Goal: Task Accomplishment & Management: Complete application form

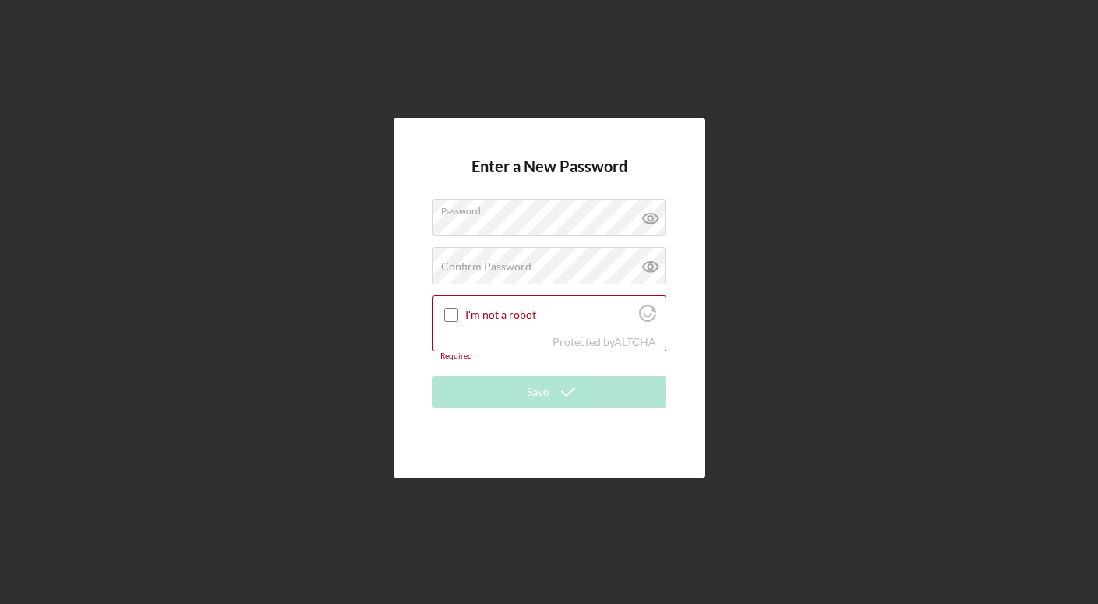
click at [675, 362] on div "Enter a New Password Password Confirm Password Passwords do not match. I'm not …" at bounding box center [549, 297] width 312 height 358
click at [493, 264] on label "Confirm Password" at bounding box center [486, 266] width 90 height 12
click at [453, 318] on input "I'm not a robot" at bounding box center [451, 315] width 14 height 14
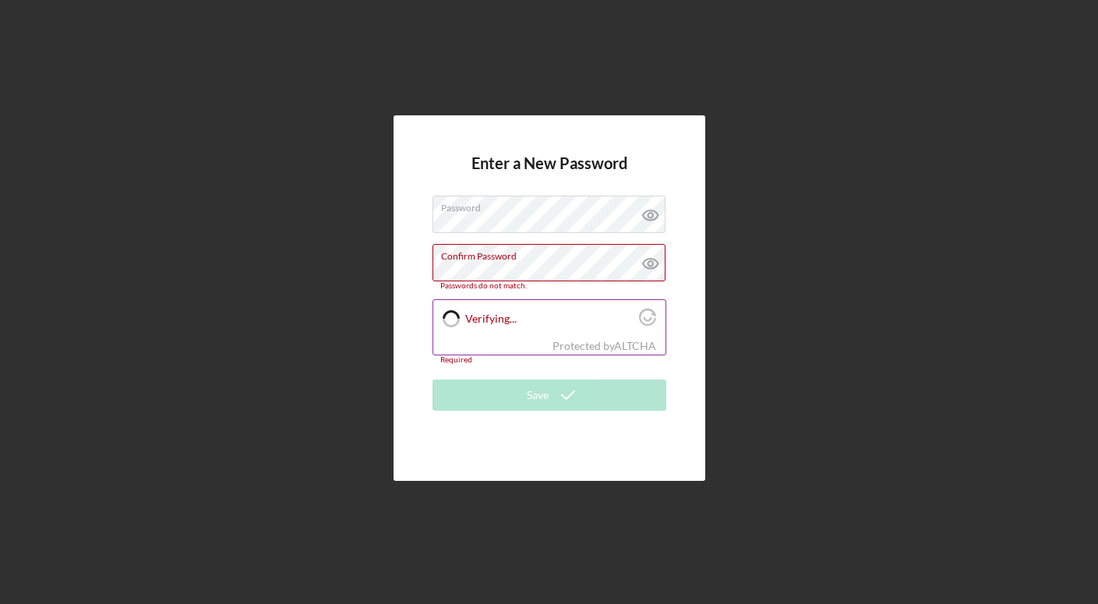
checkbox input "true"
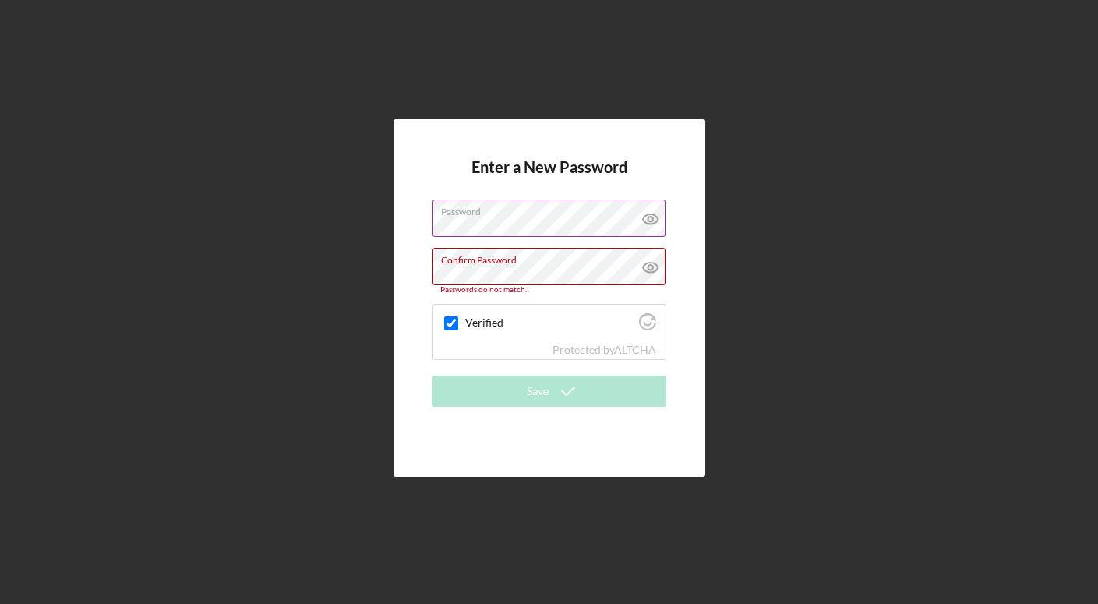
click at [651, 215] on icon at bounding box center [649, 219] width 15 height 10
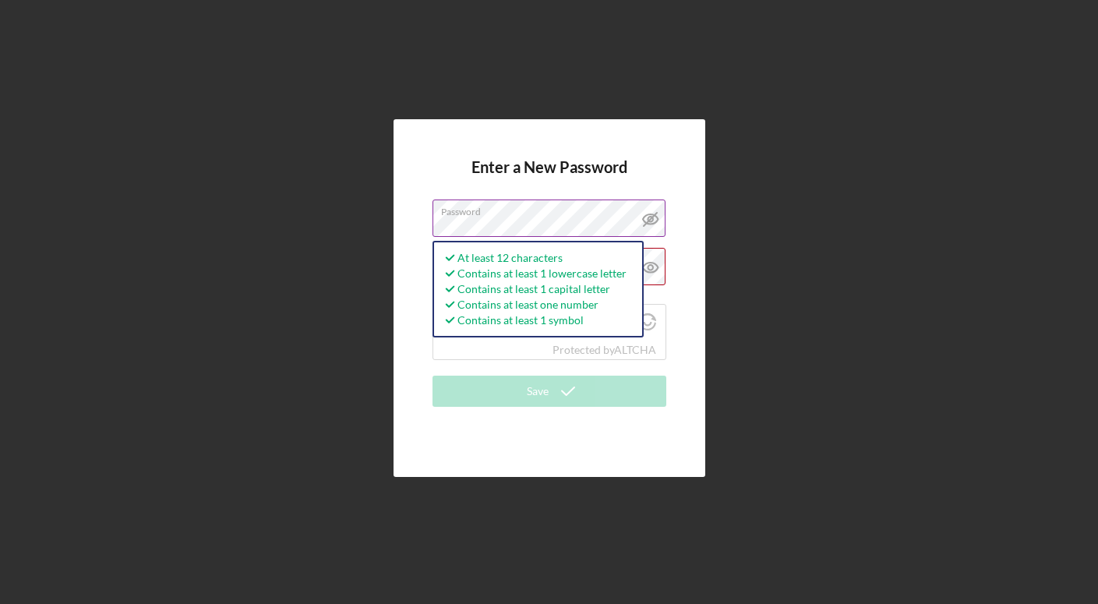
click at [583, 212] on label "Password" at bounding box center [553, 208] width 224 height 17
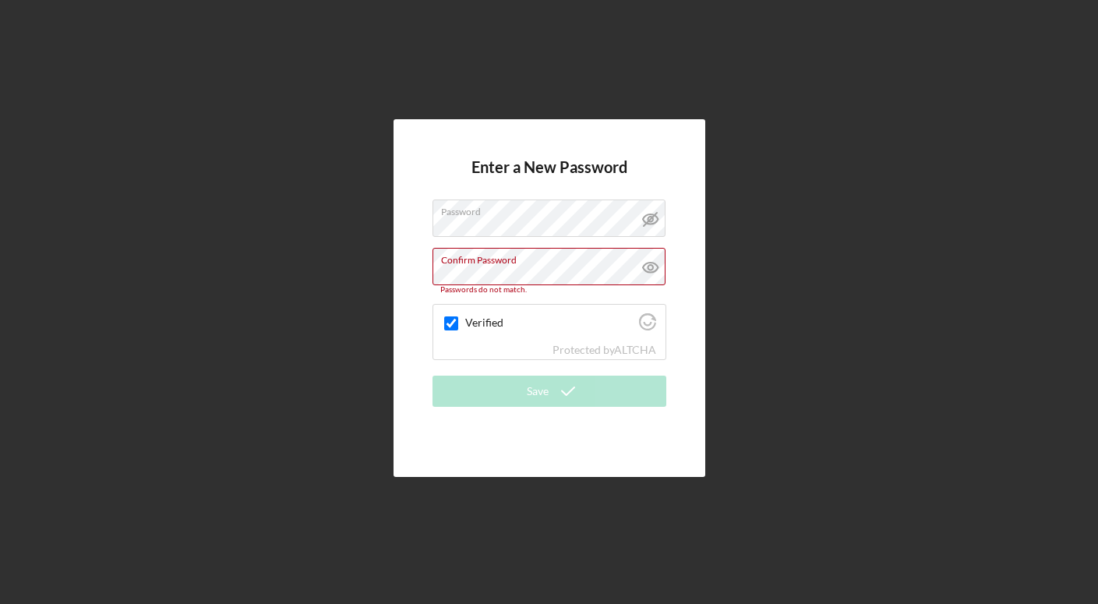
click at [671, 252] on div "Enter a New Password Password Confirm Password Passwords do not match. Verified…" at bounding box center [549, 297] width 312 height 357
click at [651, 263] on icon at bounding box center [649, 268] width 15 height 10
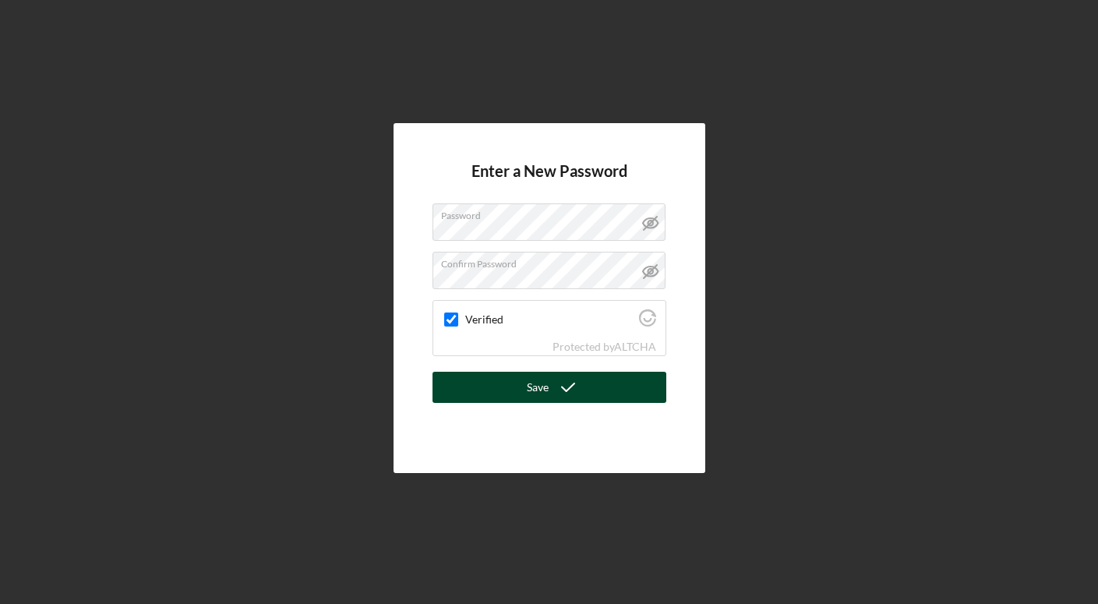
click at [506, 384] on button "Save" at bounding box center [549, 387] width 234 height 31
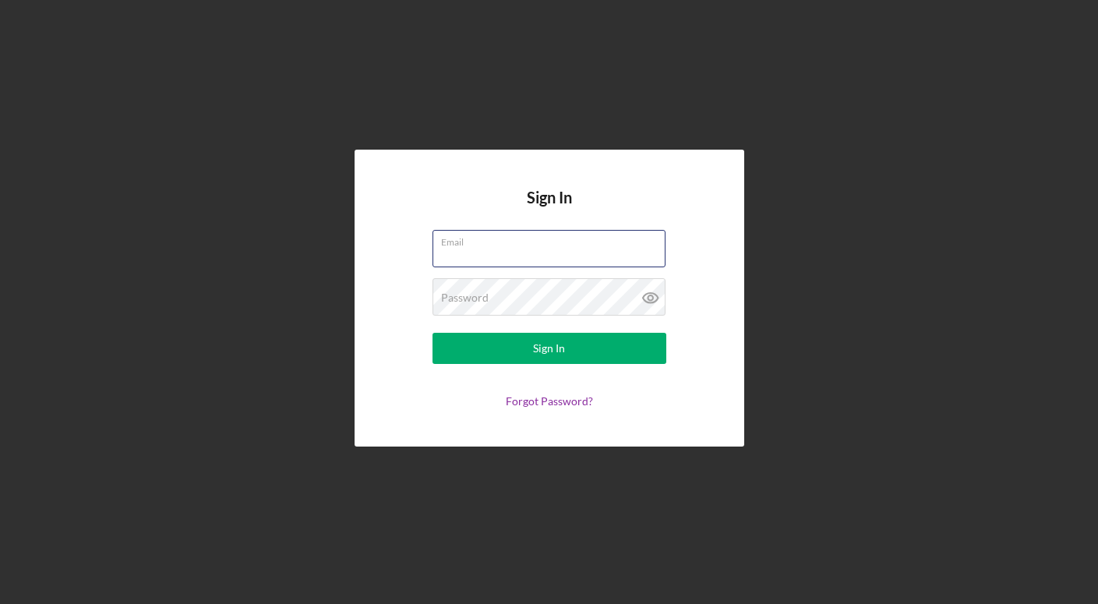
type input "[EMAIL_ADDRESS][DOMAIN_NAME]"
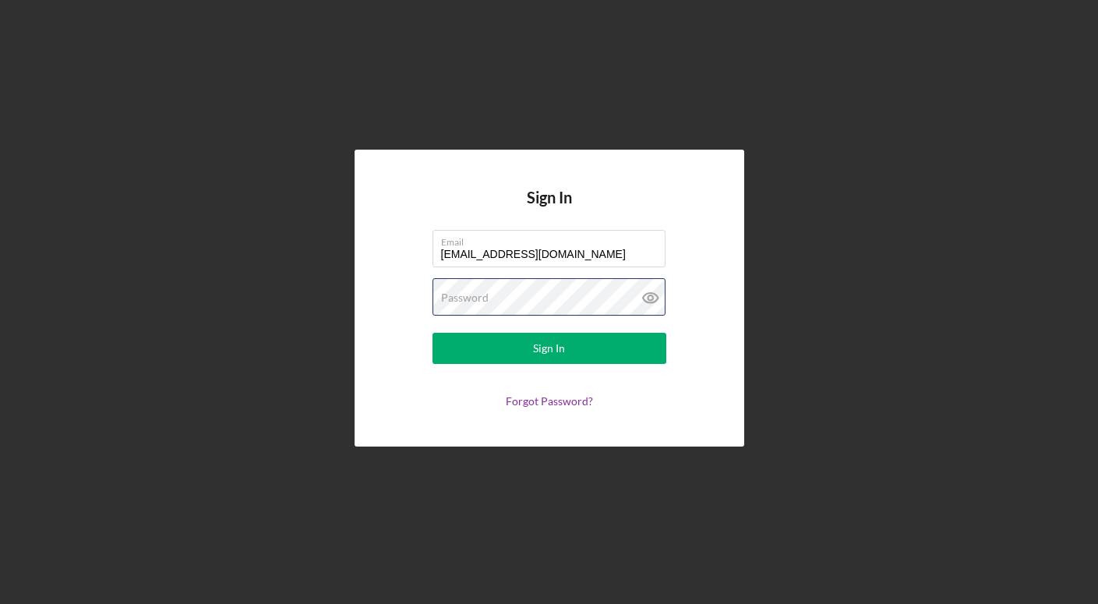
click at [548, 348] on button "Sign In" at bounding box center [549, 348] width 234 height 31
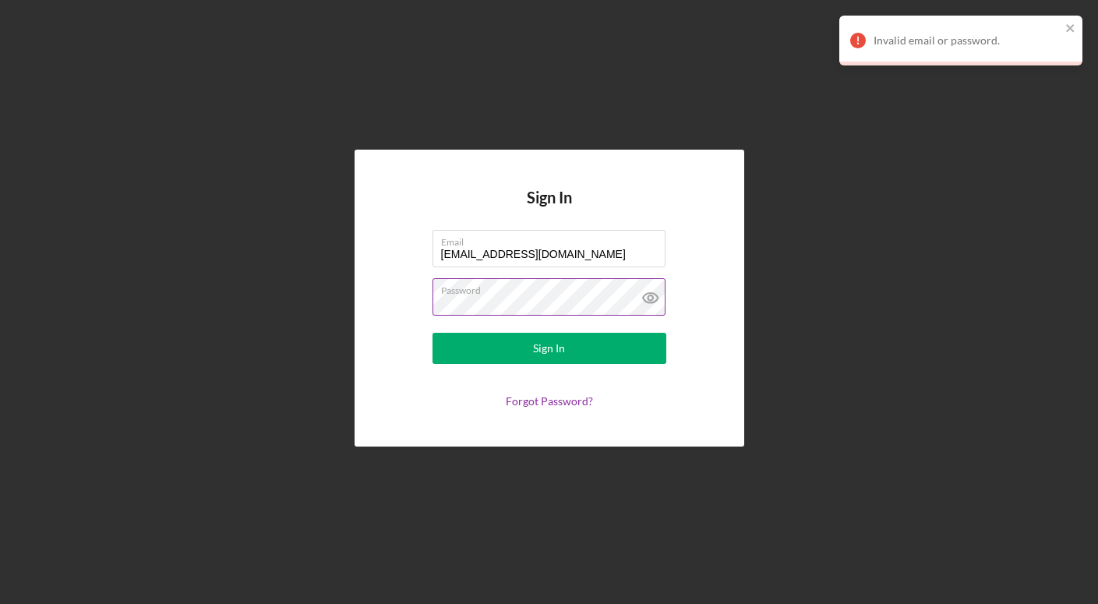
click at [647, 301] on icon at bounding box center [650, 297] width 39 height 39
click at [431, 301] on form "Email [EMAIL_ADDRESS][DOMAIN_NAME] Password Sign In Forgot Password?" at bounding box center [549, 319] width 312 height 178
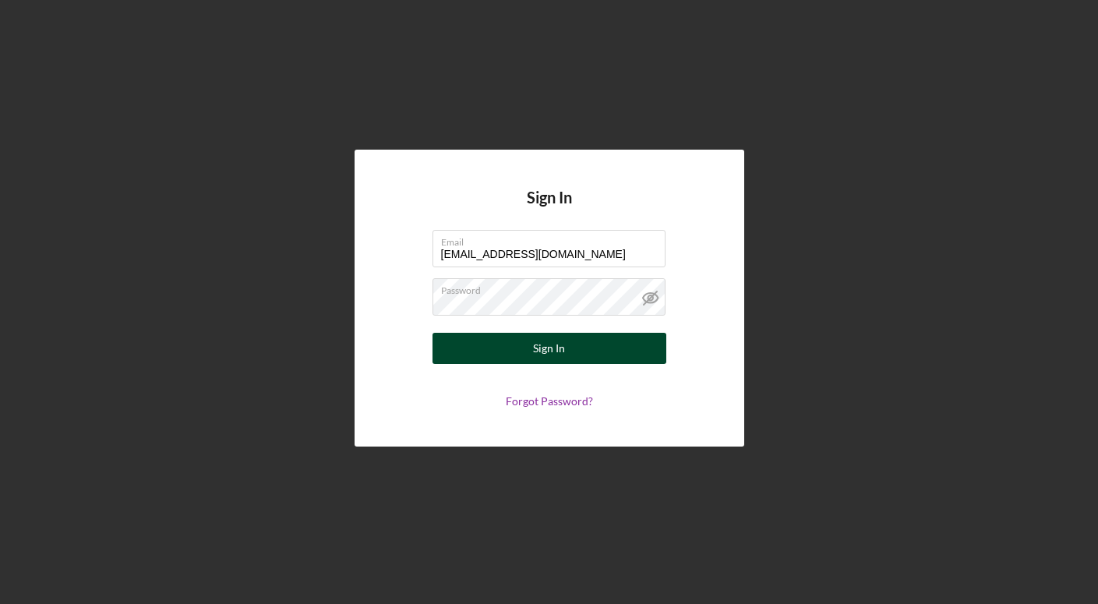
click at [522, 340] on button "Sign In" at bounding box center [549, 348] width 234 height 31
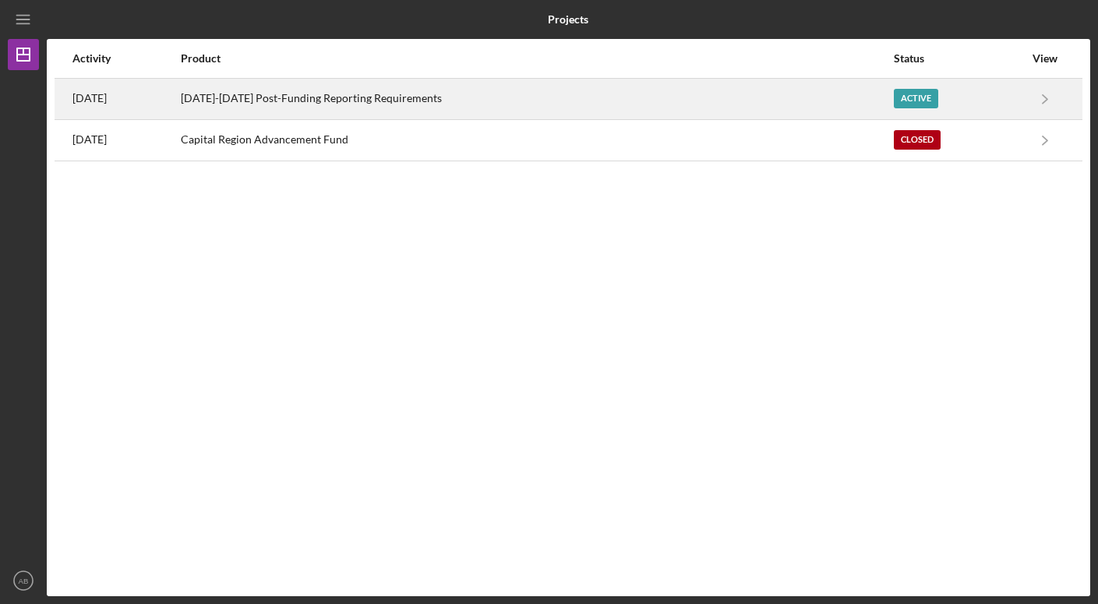
click at [912, 96] on div "Active" at bounding box center [916, 98] width 44 height 19
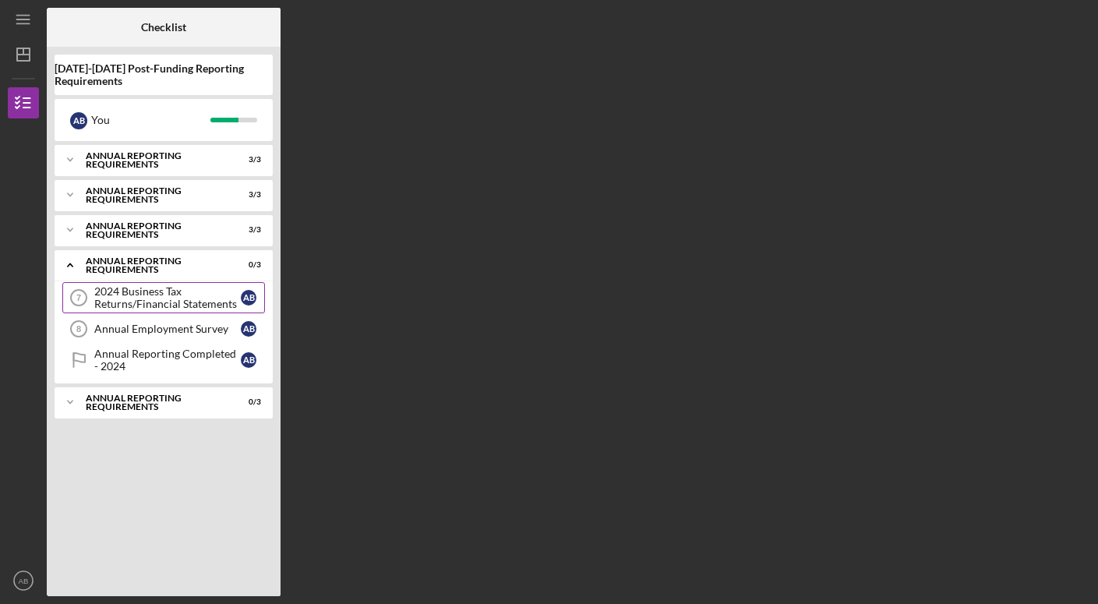
click at [139, 291] on div "2024 Business Tax Returns/Financial Statements" at bounding box center [167, 297] width 146 height 25
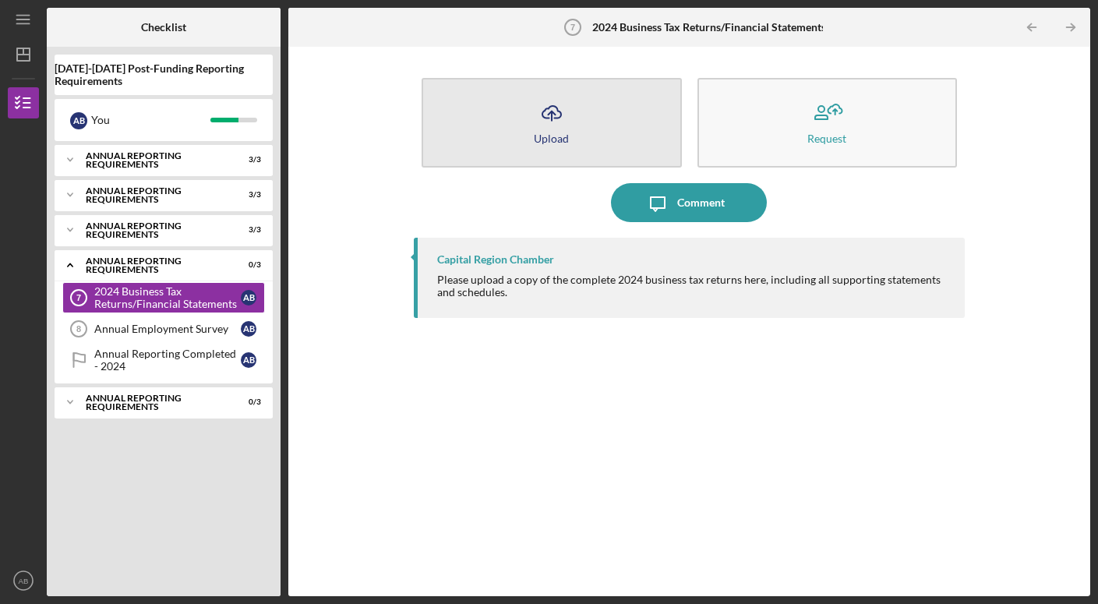
click at [575, 113] on button "Icon/Upload Upload" at bounding box center [550, 123] width 259 height 90
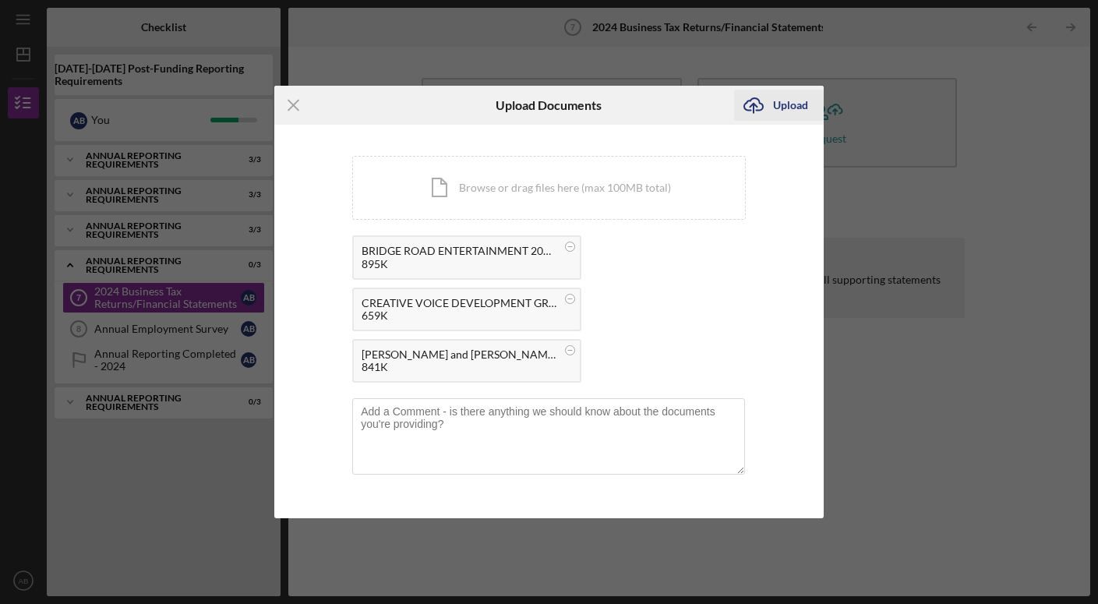
click at [784, 107] on div "Upload" at bounding box center [790, 105] width 35 height 31
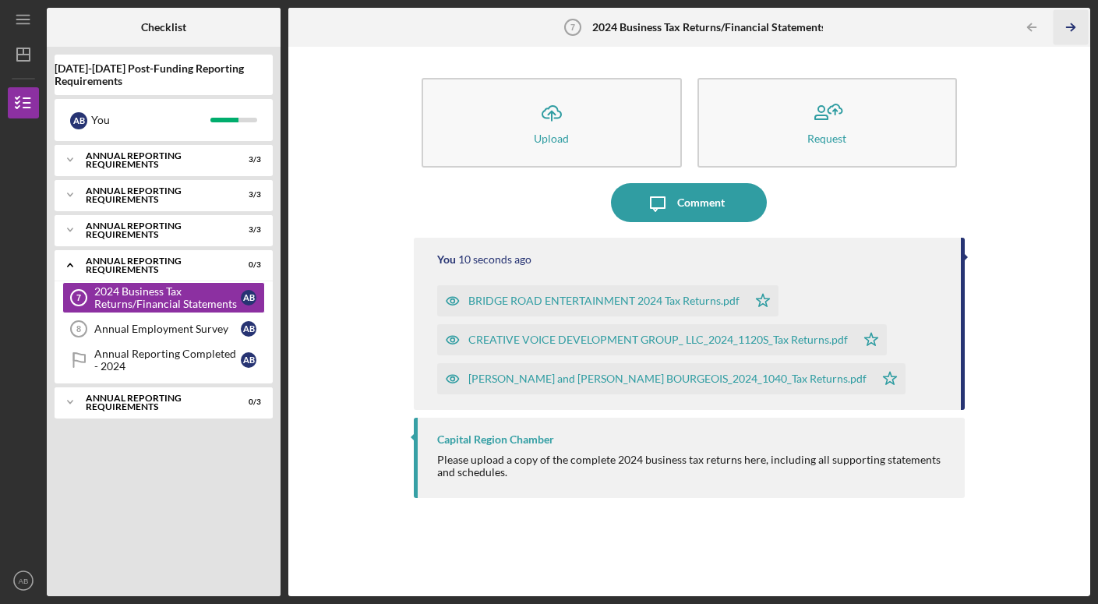
click at [1070, 27] on line "button" at bounding box center [1071, 27] width 8 height 0
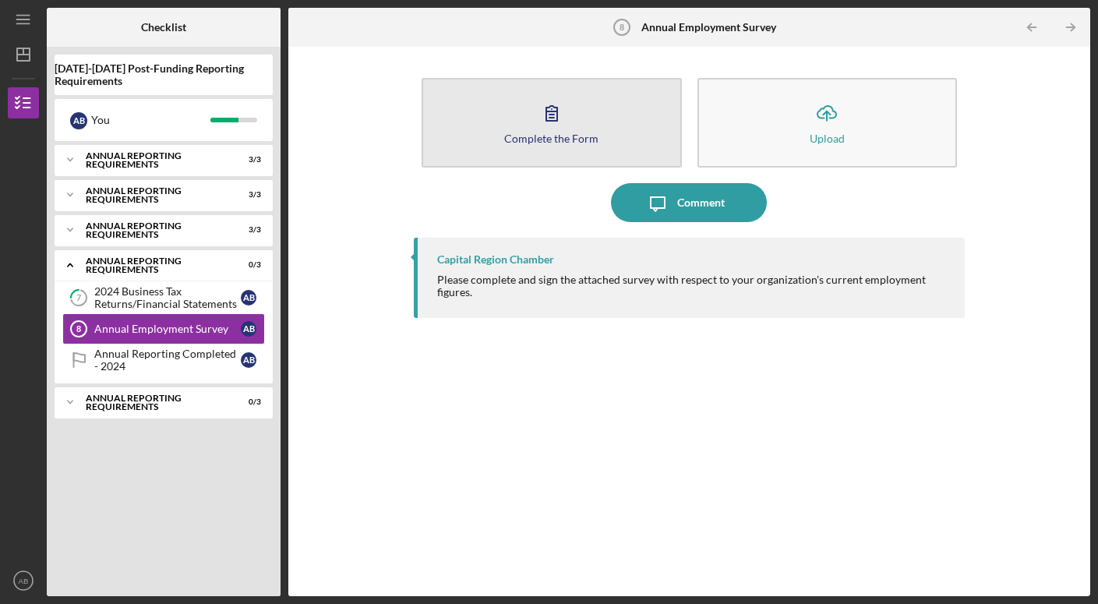
click at [558, 118] on icon "button" at bounding box center [551, 112] width 39 height 39
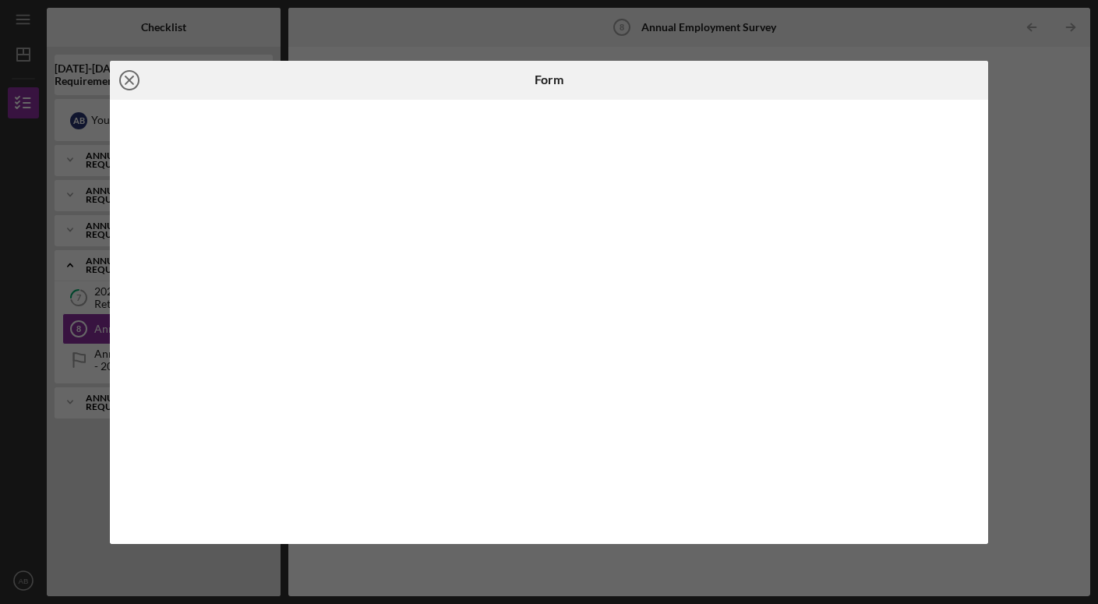
click at [132, 83] on line at bounding box center [129, 80] width 8 height 8
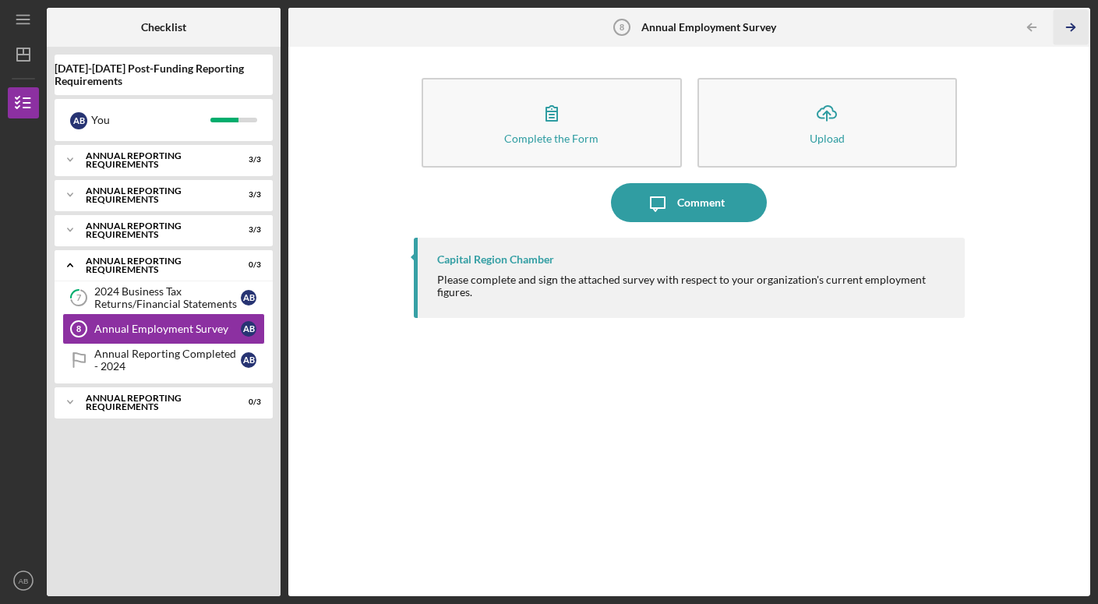
click at [1067, 24] on icon "Icon/Table Pagination Arrow" at bounding box center [1070, 27] width 35 height 35
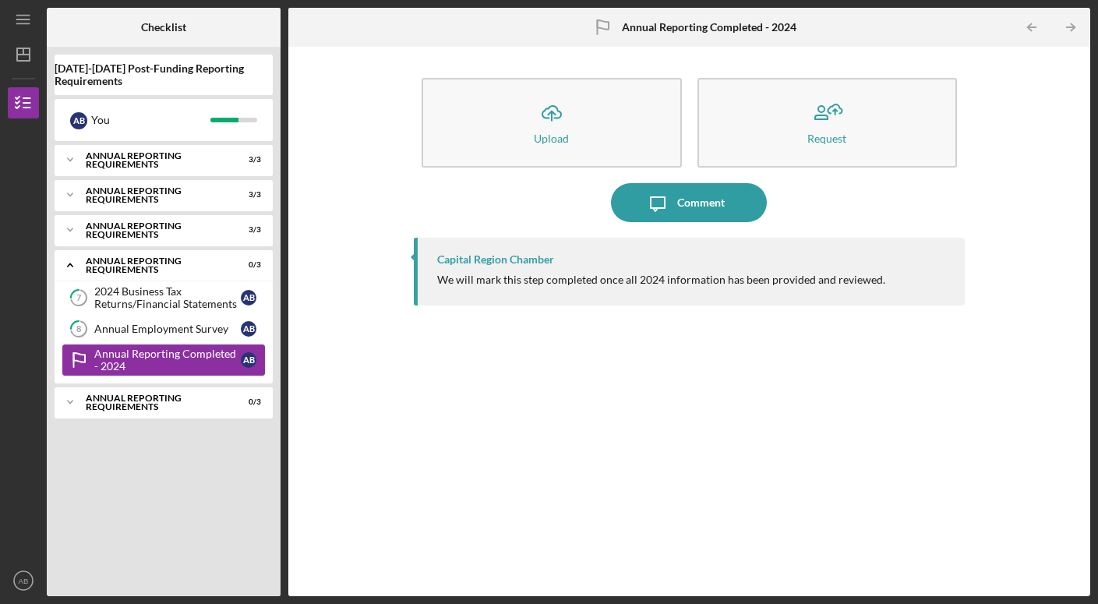
click at [132, 364] on div "Annual Reporting Completed - 2024" at bounding box center [167, 359] width 146 height 25
click at [136, 327] on div "Annual Employment Survey" at bounding box center [167, 329] width 146 height 12
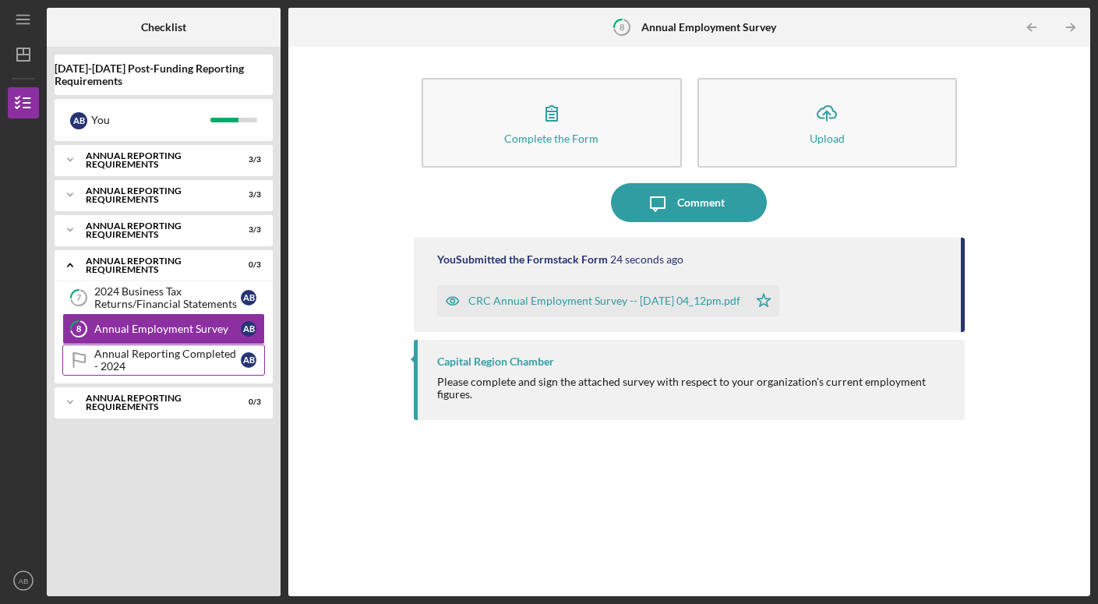
click at [134, 354] on div "Annual Reporting Completed - 2024" at bounding box center [167, 359] width 146 height 25
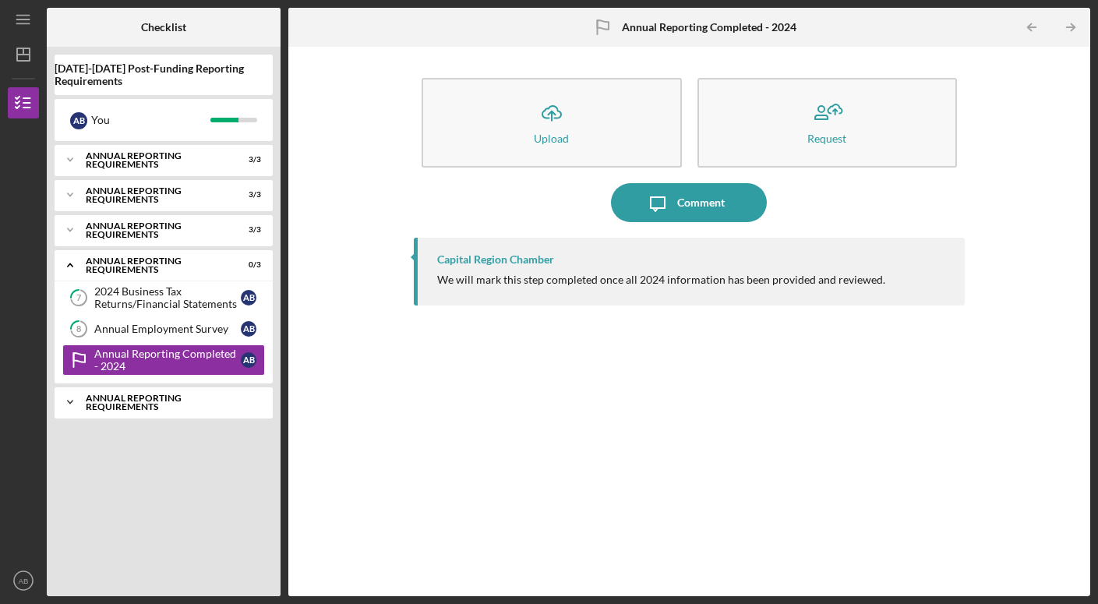
click at [221, 401] on div "Annual Reporting Requirements" at bounding box center [169, 402] width 167 height 18
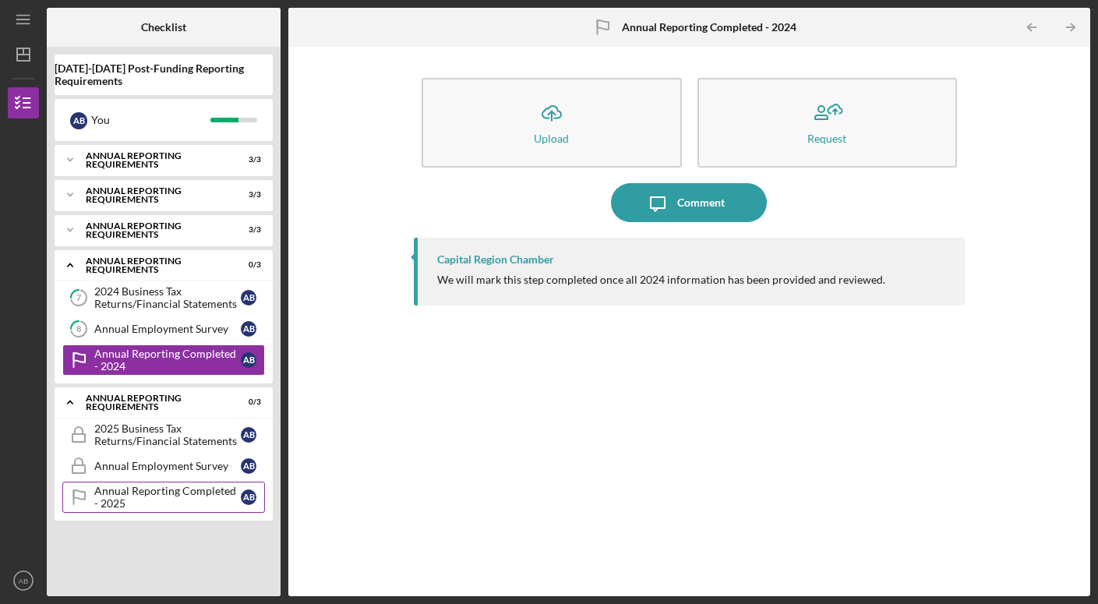
click at [162, 495] on div "Annual Reporting Completed - 2025" at bounding box center [167, 497] width 146 height 25
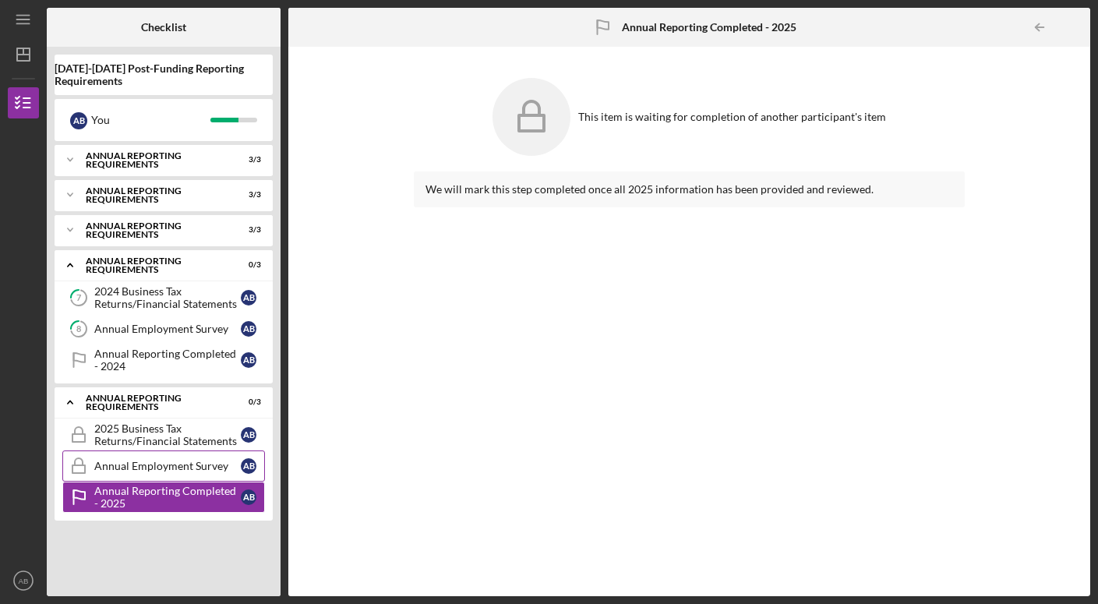
click at [149, 464] on div "Annual Employment Survey" at bounding box center [167, 466] width 146 height 12
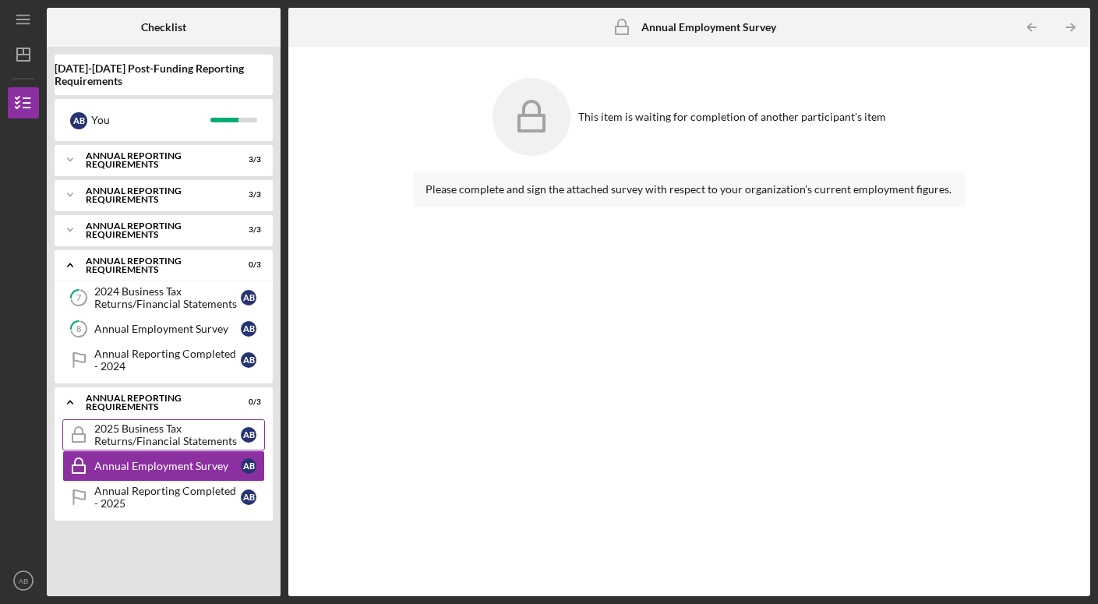
click at [149, 442] on div "2025 Business Tax Returns/Financial Statements" at bounding box center [167, 434] width 146 height 25
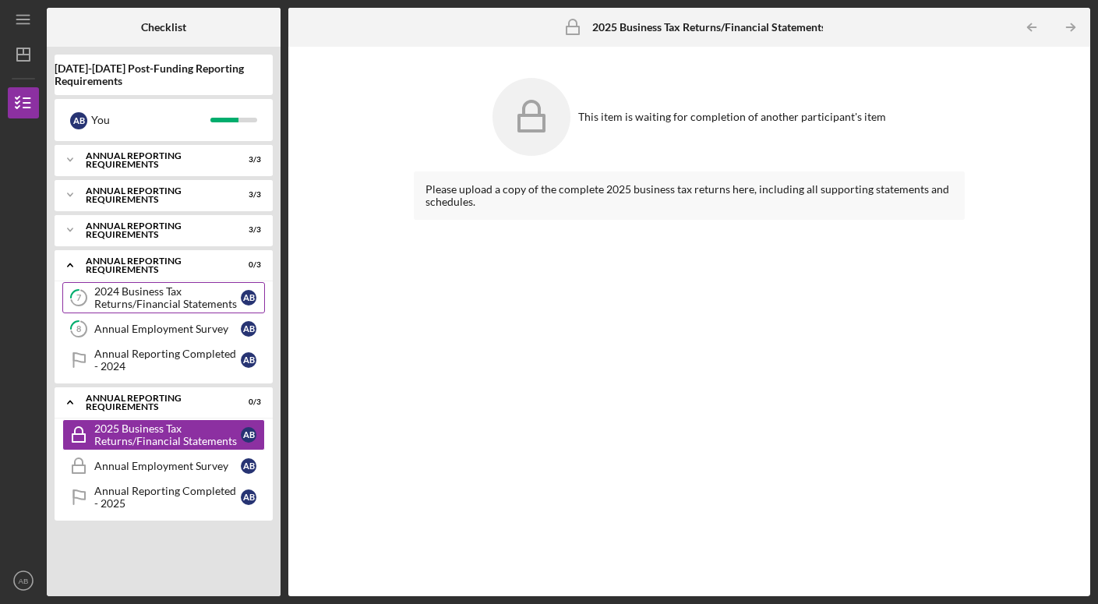
click at [127, 293] on div "2024 Business Tax Returns/Financial Statements" at bounding box center [167, 297] width 146 height 25
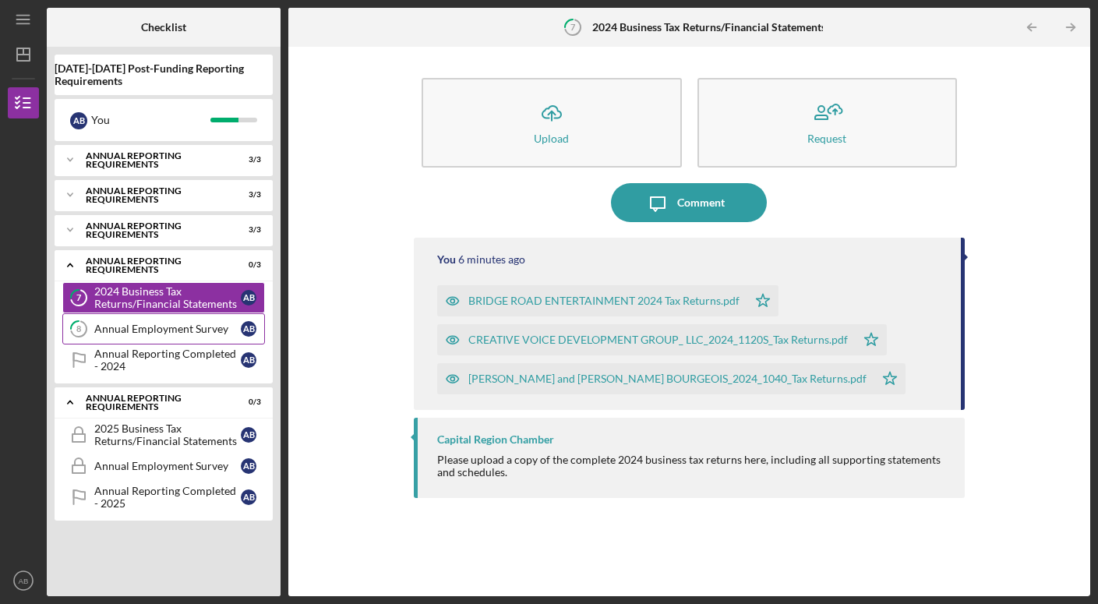
click at [136, 332] on div "Annual Employment Survey" at bounding box center [167, 329] width 146 height 12
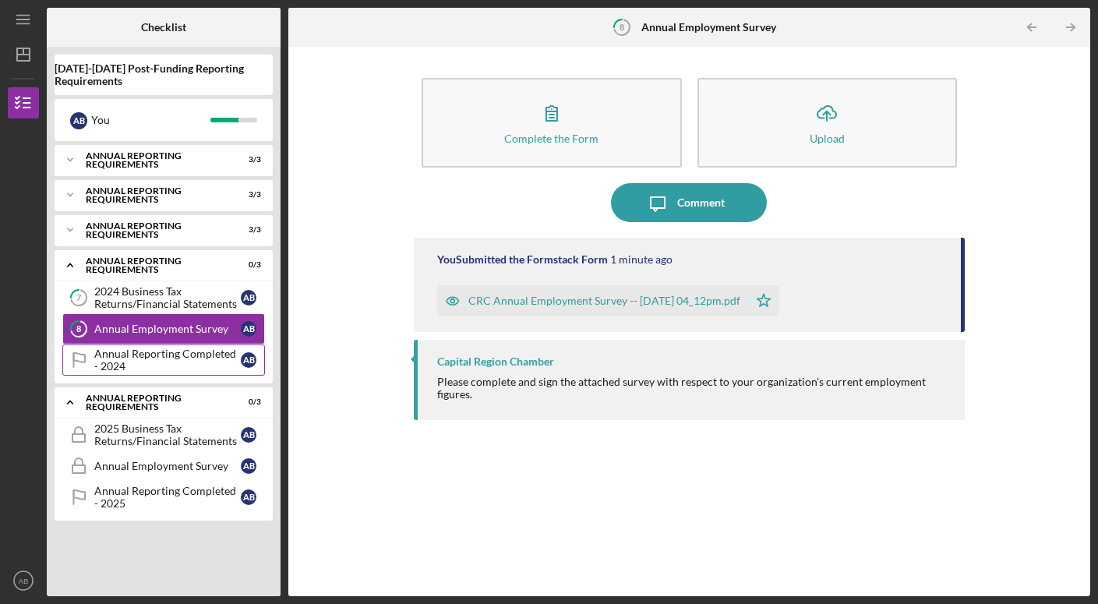
click at [129, 354] on div "Annual Reporting Completed - 2024" at bounding box center [167, 359] width 146 height 25
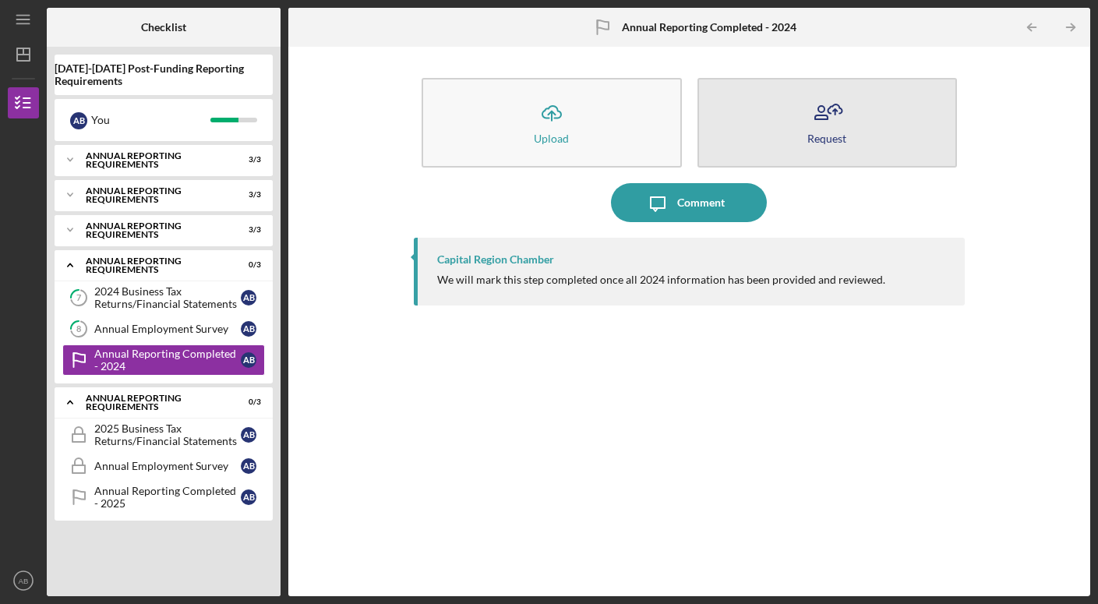
click at [811, 130] on icon "button" at bounding box center [826, 112] width 39 height 39
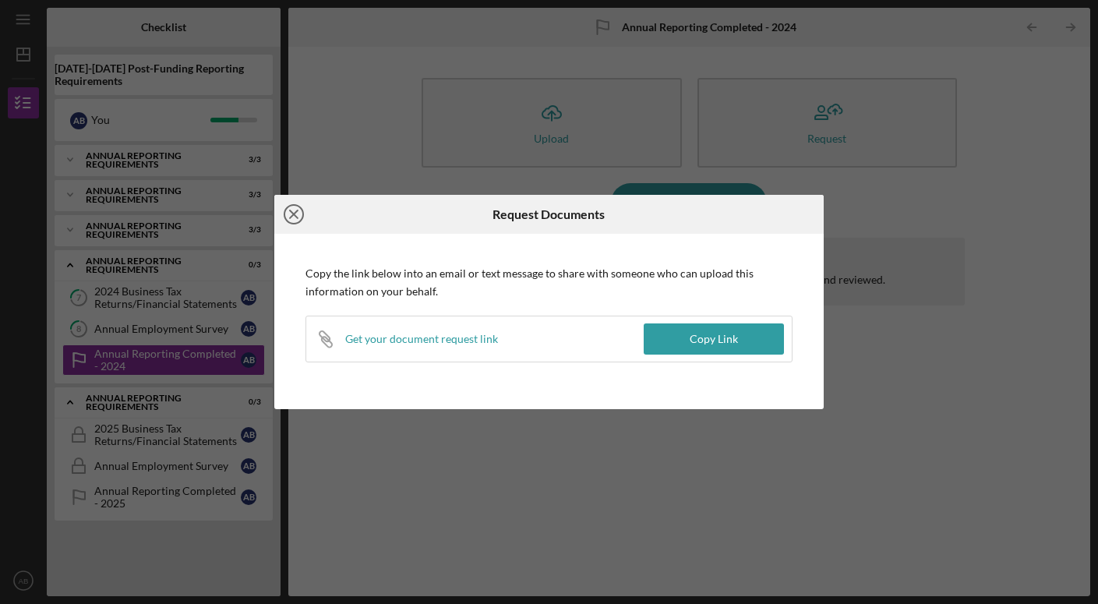
click at [292, 217] on line at bounding box center [294, 214] width 8 height 8
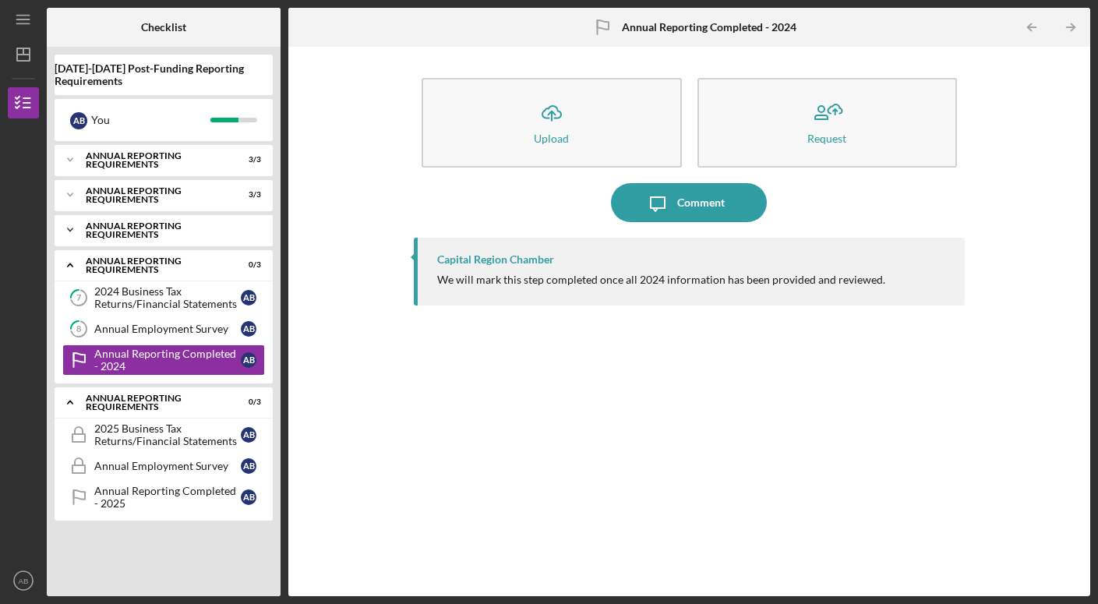
click at [69, 229] on icon "Icon/Expander" at bounding box center [70, 229] width 31 height 31
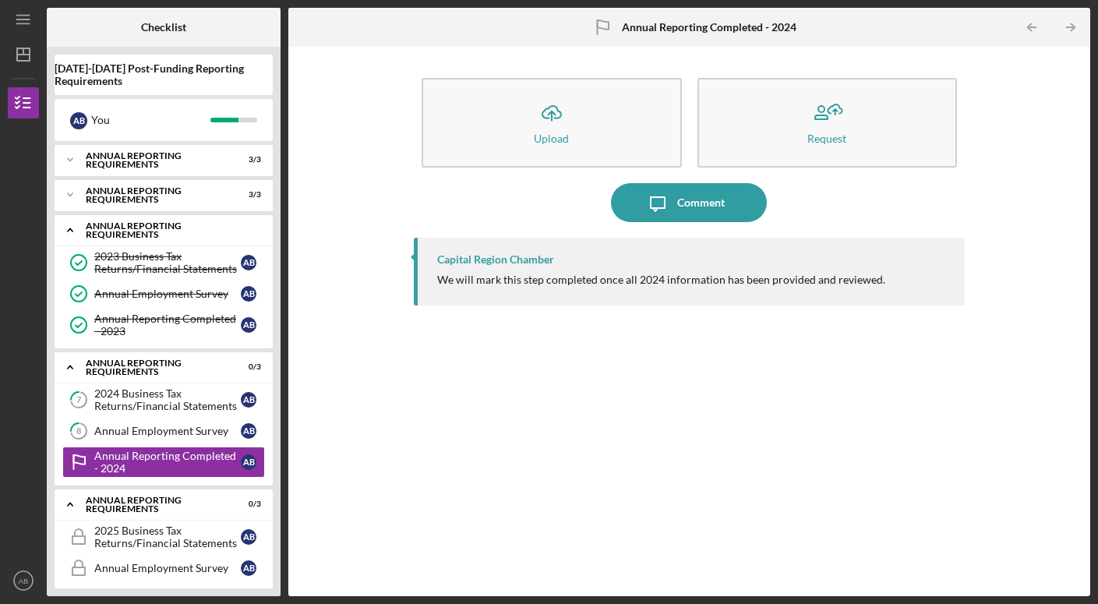
click at [69, 227] on icon "Icon/Expander" at bounding box center [70, 229] width 31 height 31
